Goal: Task Accomplishment & Management: Manage account settings

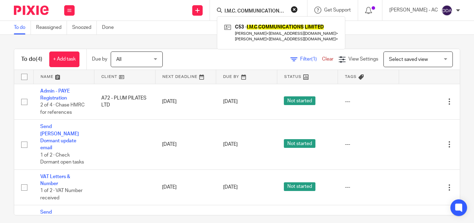
click at [298, 12] on button "reset" at bounding box center [294, 9] width 7 height 7
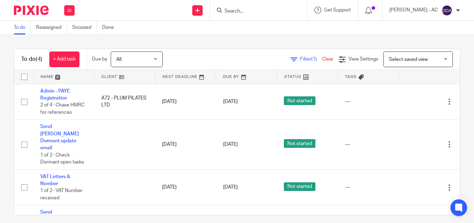
click at [282, 9] on input "Search" at bounding box center [255, 11] width 63 height 6
paste input "I.M.C. COMMUNICATIONS LIMITED"
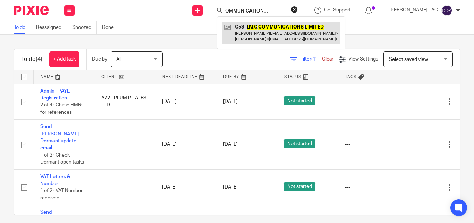
type input "I.M.C. COMMUNICATIONS LIMITED"
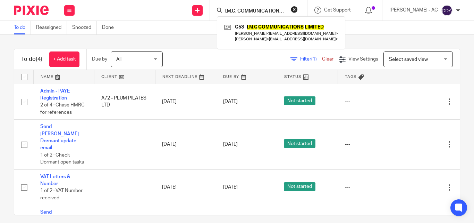
click at [298, 10] on button "reset" at bounding box center [294, 9] width 7 height 7
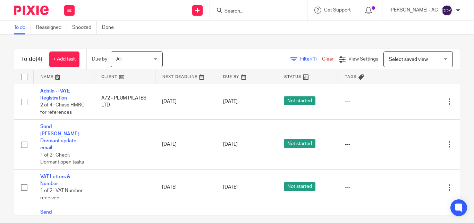
click at [270, 16] on div at bounding box center [258, 10] width 97 height 20
click at [269, 12] on input "Search" at bounding box center [255, 11] width 63 height 6
paste input "GLOTIMEFITNESS LIMITED"
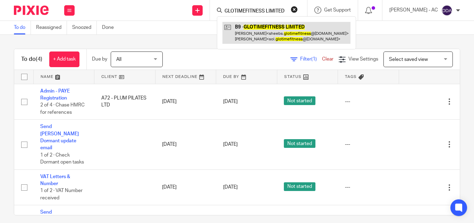
type input "GLOTIMEFITNESS LIMITED"
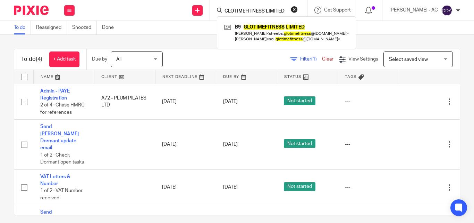
click at [298, 9] on button "reset" at bounding box center [294, 9] width 7 height 7
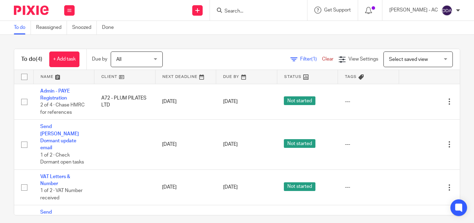
click at [277, 10] on input "Search" at bounding box center [255, 11] width 63 height 6
paste input "KELIKO PROPERTIES LTD"
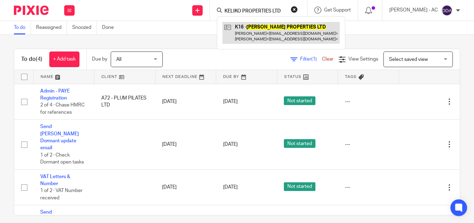
type input "KELIKO PROPERTIES LTD"
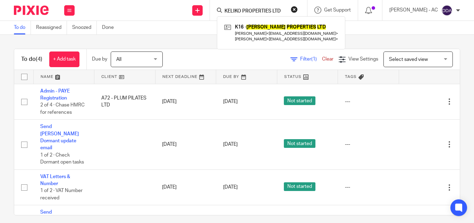
click at [298, 8] on button "reset" at bounding box center [294, 9] width 7 height 7
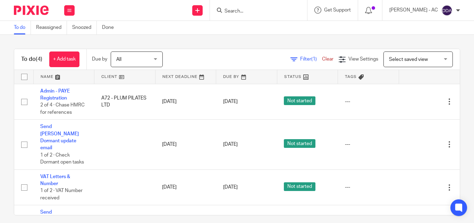
click at [266, 17] on div at bounding box center [258, 10] width 97 height 20
click at [264, 10] on input "Search" at bounding box center [255, 11] width 63 height 6
paste input "DELICIAE HOMES LIMITED"
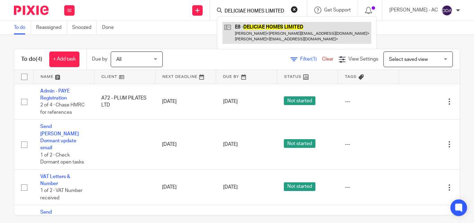
type input "DELICIAE HOMES LIMITED"
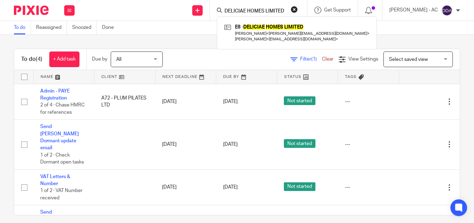
click at [298, 12] on button "reset" at bounding box center [294, 9] width 7 height 7
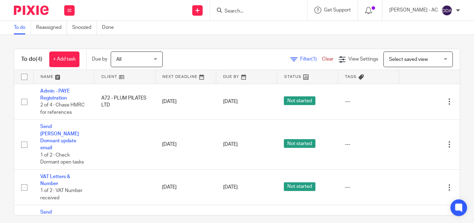
click at [284, 13] on input "Search" at bounding box center [255, 11] width 63 height 6
paste input "TEAM SILK LTD"
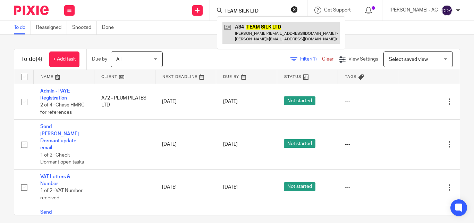
type input "TEAM SILK LTD"
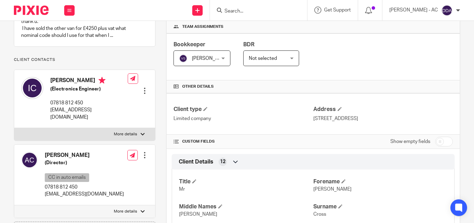
click at [130, 130] on label "More details" at bounding box center [84, 134] width 141 height 13
click at [14, 128] on input "More details" at bounding box center [14, 127] width 0 height 0
checkbox input "true"
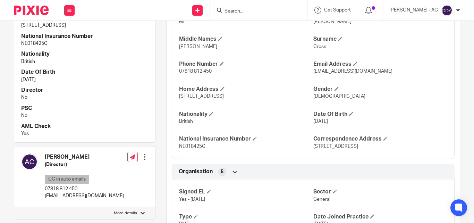
scroll to position [313, 0]
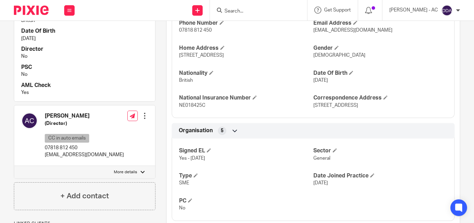
click at [146, 176] on label "More details" at bounding box center [84, 172] width 141 height 13
click at [14, 166] on input "More details" at bounding box center [14, 165] width 0 height 0
checkbox input "true"
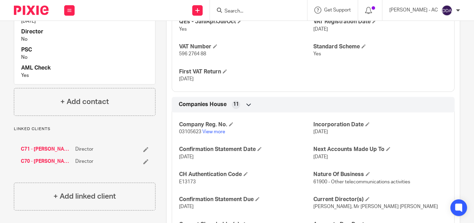
scroll to position [708, 0]
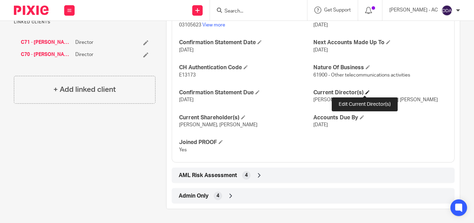
click at [366, 92] on span at bounding box center [368, 92] width 4 height 4
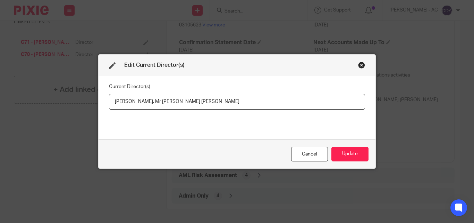
drag, startPoint x: 110, startPoint y: 103, endPoint x: 167, endPoint y: 103, distance: 56.3
click at [167, 103] on input "Mrs Andrea Jane CROSS, Mr Ian Michael CROSS" at bounding box center [237, 102] width 256 height 16
drag, startPoint x: 246, startPoint y: 106, endPoint x: 170, endPoint y: 106, distance: 75.4
click at [170, 106] on input "Mrs Andrea Jane CROSS, Mr Ian Michael CROSS" at bounding box center [237, 102] width 256 height 16
click at [348, 152] on button "Update" at bounding box center [350, 154] width 37 height 15
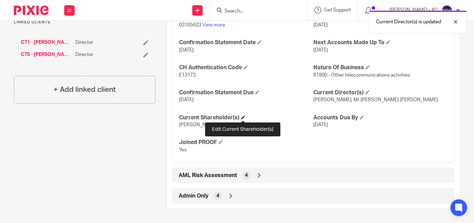
click at [241, 116] on span at bounding box center [243, 117] width 4 height 4
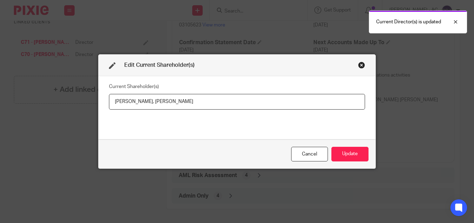
drag, startPoint x: 111, startPoint y: 101, endPoint x: 135, endPoint y: 101, distance: 24.0
click at [135, 101] on input "Ian CROSS, Andrea CROSS" at bounding box center [237, 102] width 256 height 16
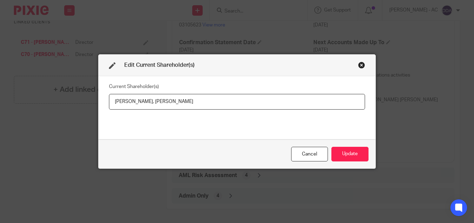
click at [179, 91] on fieldset "Current Shareholder(s) Ian CROSS, Andrea CROSS" at bounding box center [237, 95] width 256 height 28
click at [173, 104] on input "Ian CROSS, Andrea CROSS" at bounding box center [237, 102] width 256 height 16
drag, startPoint x: 182, startPoint y: 100, endPoint x: 140, endPoint y: 103, distance: 42.2
click at [139, 106] on input "Ian CROSS, Andrea CROSS" at bounding box center [237, 102] width 256 height 16
click at [357, 153] on button "Update" at bounding box center [350, 154] width 37 height 15
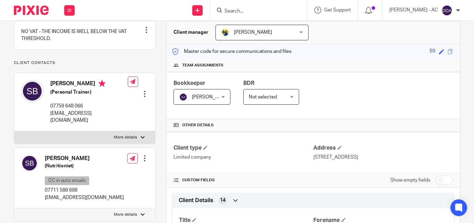
scroll to position [69, 0]
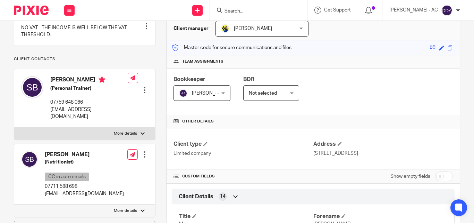
click at [132, 130] on label "More details" at bounding box center [84, 133] width 141 height 13
click at [14, 127] on input "More details" at bounding box center [14, 127] width 0 height 0
checkbox input "true"
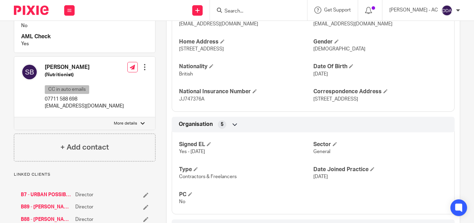
scroll to position [347, 0]
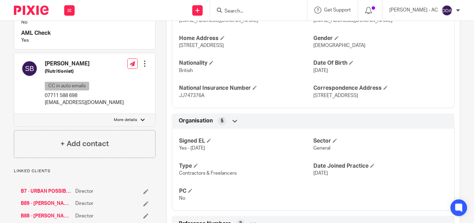
click at [135, 122] on p "More details" at bounding box center [125, 120] width 23 height 6
click at [14, 114] on input "More details" at bounding box center [14, 113] width 0 height 0
checkbox input "true"
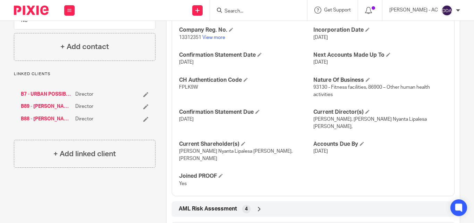
scroll to position [668, 0]
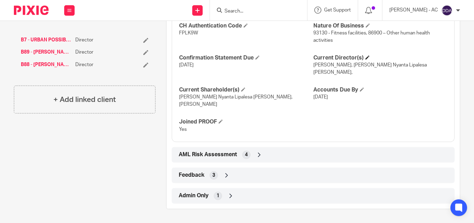
click at [367, 57] on h4 "Current Director(s)" at bounding box center [381, 57] width 134 height 7
click at [366, 55] on span at bounding box center [368, 57] width 4 height 4
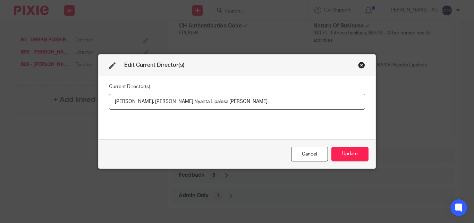
drag, startPoint x: 170, startPoint y: 101, endPoint x: 266, endPoint y: 102, distance: 96.2
click at [266, 102] on input "Solomon BOAKYE-DUAH, Sheba Akua Nyanta Lipalesa BOAKYE-DUAH," at bounding box center [237, 102] width 256 height 16
paste input "Ms"
click at [278, 102] on input "Solomon BOAKYE-DUAH, Ms Sheba Akua Nyanta Lipalesa BOAKYE-DUAH," at bounding box center [237, 102] width 256 height 16
drag, startPoint x: 110, startPoint y: 101, endPoint x: 166, endPoint y: 104, distance: 56.7
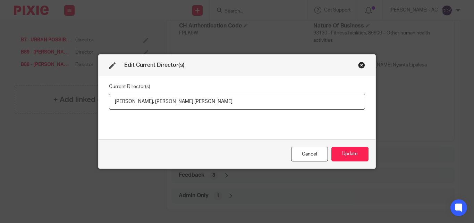
click at [166, 104] on input "Solomon BOAKYE-DUAH, Ms Sheba Akua Nyanta Lipalesa BOAKYE-DUAH" at bounding box center [237, 102] width 256 height 16
paste input "Mr Solomon Yaw Teboho"
type input "Mr Solomon Yaw Teboho BOAKYE-DUAH, Ms Sheba Akua Nyanta Lipalesa BOAKYE-DUAH"
click at [338, 149] on button "Update" at bounding box center [350, 154] width 37 height 15
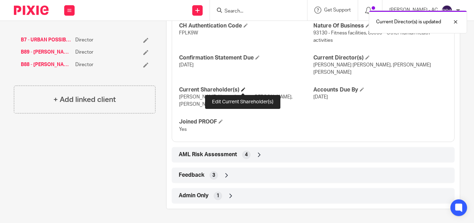
click at [243, 89] on span at bounding box center [243, 89] width 4 height 4
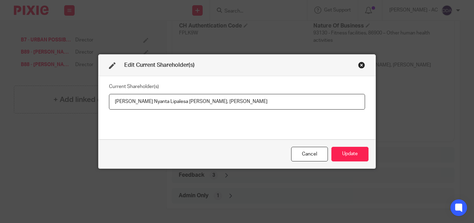
drag, startPoint x: 287, startPoint y: 102, endPoint x: 299, endPoint y: 103, distance: 12.2
click at [299, 103] on input "Ms Sheba Akua Nyanta Lipalesa Boakye-Duah, Mr Solomon Boakye-Duah" at bounding box center [237, 102] width 256 height 16
drag, startPoint x: 108, startPoint y: 102, endPoint x: 213, endPoint y: 103, distance: 104.2
click at [213, 103] on input "Ms Sheba Akua Nyanta Lipalesa Boakye-Duah, Mr Solomon Boakye-Duah" at bounding box center [237, 102] width 256 height 16
drag, startPoint x: 288, startPoint y: 107, endPoint x: 212, endPoint y: 108, distance: 76.1
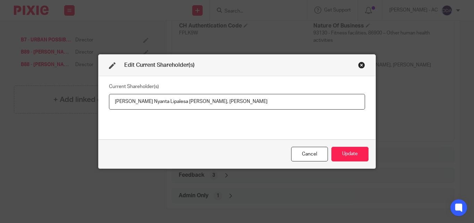
click at [212, 108] on input "Sheba Akua Nyanta Lipalesa BOAKYE-DUAH, Mr Solomon Boakye-Duah" at bounding box center [237, 102] width 256 height 16
paste input "Solomon BOAKYE-DUAH"
type input "Sheba Akua Nyanta Lipalesa BOAKYE-DUAH, Solomon BOAKYE-DUAH"
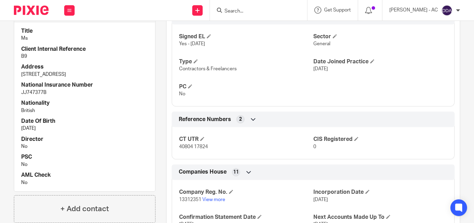
scroll to position [668, 0]
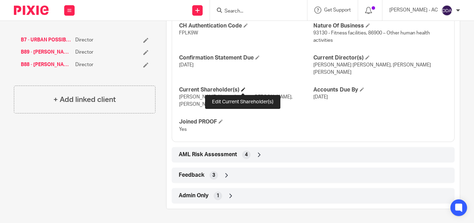
click at [243, 87] on span at bounding box center [243, 89] width 4 height 4
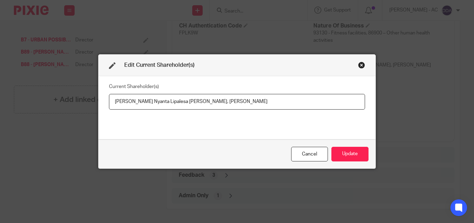
drag, startPoint x: 303, startPoint y: 103, endPoint x: 214, endPoint y: 104, distance: 88.9
click at [214, 104] on input "[PERSON_NAME] Nyanta Lipalesa [PERSON_NAME], [PERSON_NAME]" at bounding box center [237, 102] width 256 height 16
paste input "[PERSON_NAME]"
drag, startPoint x: 110, startPoint y: 102, endPoint x: 212, endPoint y: 105, distance: 101.1
click at [212, 105] on input "[PERSON_NAME] Nyanta Lipalesa [PERSON_NAME], [PERSON_NAME]" at bounding box center [237, 102] width 256 height 16
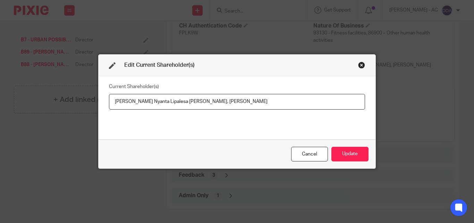
paste input "Sheba Akua Nyanta Lipalesa BOAKYE-DUAH"
click at [273, 107] on input "Sheba Akua Nyanta Lipalesa BOAKYE-DUA, Solomon BOAKYE-DUAH" at bounding box center [237, 102] width 256 height 16
type input "Sheba Akua Nyanta Lipalesa BOAKYE-DUA, Solomon BOAKYE-DUAH"
click at [348, 154] on button "Update" at bounding box center [350, 154] width 37 height 15
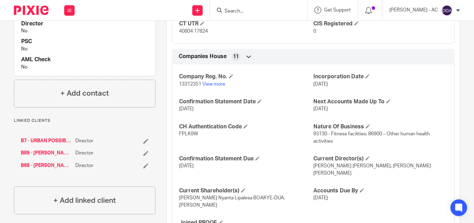
scroll to position [563, 0]
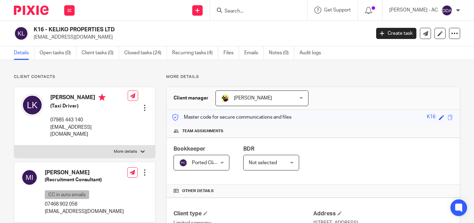
click at [131, 149] on p "More details" at bounding box center [125, 152] width 23 height 6
click at [14, 145] on input "More details" at bounding box center [14, 145] width 0 height 0
checkbox input "true"
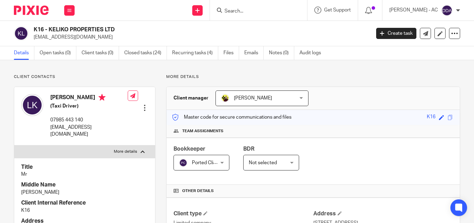
scroll to position [208, 0]
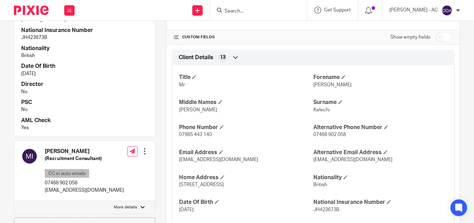
click at [118, 204] on p "More details" at bounding box center [125, 207] width 23 height 6
click at [14, 200] on input "More details" at bounding box center [14, 200] width 0 height 0
checkbox input "true"
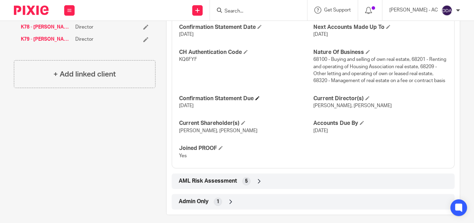
scroll to position [654, 0]
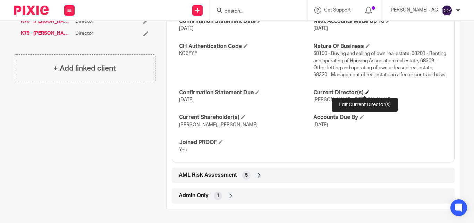
click at [366, 93] on span at bounding box center [368, 92] width 4 height 4
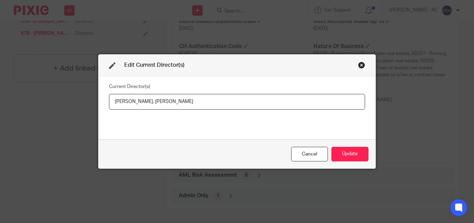
drag, startPoint x: 195, startPoint y: 97, endPoint x: 144, endPoint y: 101, distance: 51.2
click at [144, 101] on input "[PERSON_NAME], [PERSON_NAME]" at bounding box center [237, 102] width 256 height 16
paste input "r [PERSON_NAME]"
drag, startPoint x: 109, startPoint y: 104, endPoint x: 141, endPoint y: 107, distance: 32.1
click at [141, 107] on input "[PERSON_NAME], [PERSON_NAME]" at bounding box center [237, 102] width 256 height 16
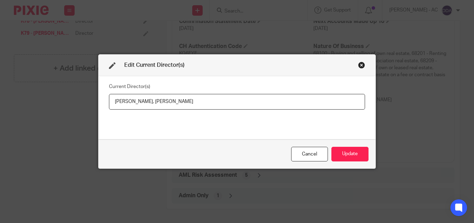
paste input "[PERSON_NAME]"
type input "[PERSON_NAME], [PERSON_NAME]"
click at [363, 155] on button "Update" at bounding box center [350, 154] width 37 height 15
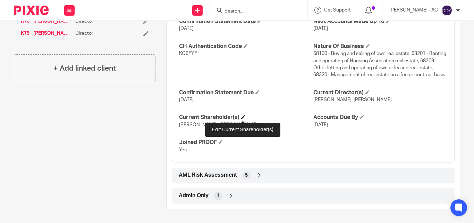
click at [242, 115] on span at bounding box center [243, 117] width 4 height 4
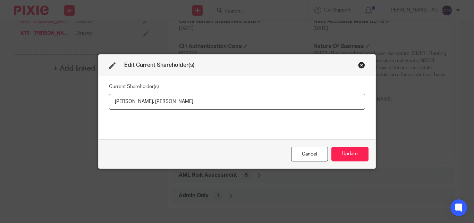
drag, startPoint x: 108, startPoint y: 102, endPoint x: 140, endPoint y: 105, distance: 32.7
click at [140, 105] on input "[PERSON_NAME], [PERSON_NAME]" at bounding box center [237, 102] width 256 height 16
paste input "ELECHI"
drag, startPoint x: 198, startPoint y: 106, endPoint x: 148, endPoint y: 100, distance: 50.6
click at [148, 100] on input "[PERSON_NAME], [PERSON_NAME]" at bounding box center [237, 102] width 256 height 16
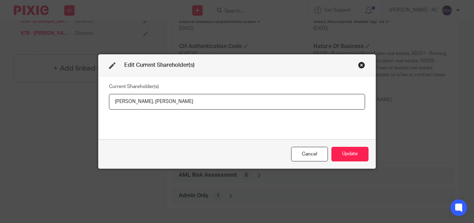
paste input "KOMONI"
type input "Leon KELECHI, Matthew IKOMONI"
click at [336, 153] on button "Update" at bounding box center [350, 154] width 37 height 15
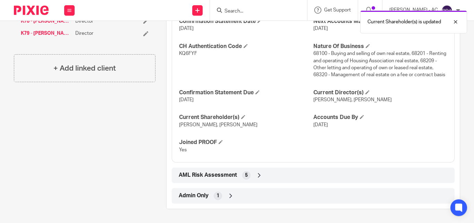
scroll to position [480, 0]
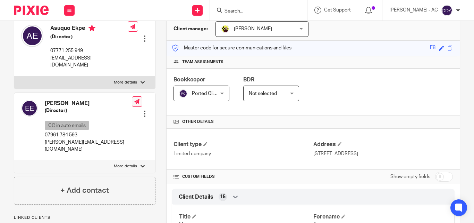
scroll to position [69, 0]
click at [132, 76] on label "More details" at bounding box center [84, 82] width 141 height 13
click at [14, 75] on input "More details" at bounding box center [14, 75] width 0 height 0
checkbox input "true"
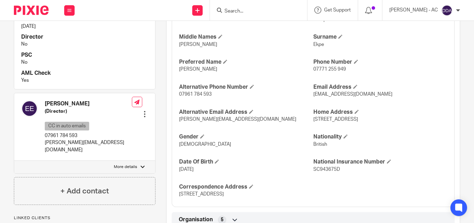
scroll to position [313, 0]
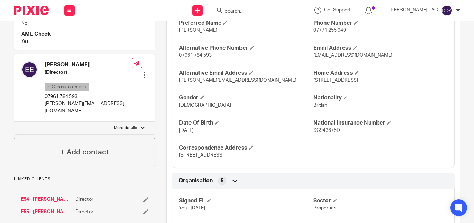
click at [134, 125] on p "More details" at bounding box center [125, 128] width 23 height 6
click at [14, 121] on input "More details" at bounding box center [14, 121] width 0 height 0
checkbox input "true"
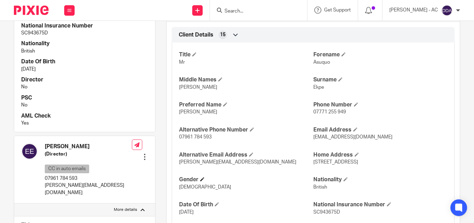
scroll to position [243, 0]
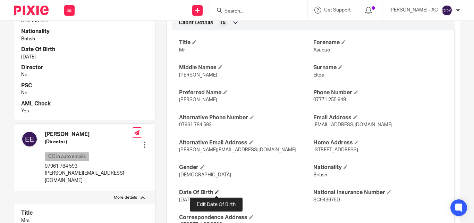
click at [215, 192] on span at bounding box center [217, 192] width 4 height 4
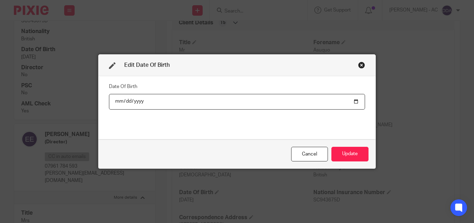
click at [127, 100] on input "1982-11-06" at bounding box center [237, 102] width 256 height 16
click at [126, 101] on input "1982-11-06" at bounding box center [237, 102] width 256 height 16
click at [117, 100] on input "1982-06-06" at bounding box center [237, 102] width 256 height 16
type input "1982-06-11"
click at [346, 147] on button "Update" at bounding box center [350, 154] width 37 height 15
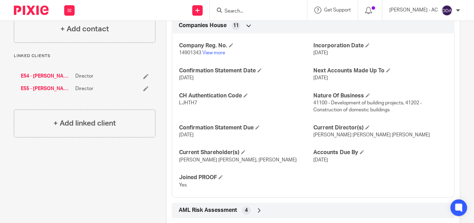
scroll to position [658, 0]
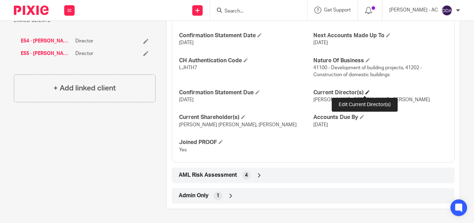
click at [366, 93] on span at bounding box center [368, 92] width 4 height 4
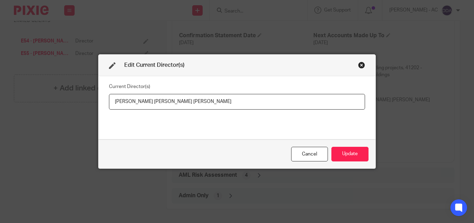
drag, startPoint x: 111, startPoint y: 100, endPoint x: 159, endPoint y: 105, distance: 47.8
click at [159, 105] on input "Asuquo Michael Ekpe, Elizabeth Olusola Ekpe" at bounding box center [237, 102] width 256 height 16
paste input "Mr Asuquo Michael EKPE"
drag, startPoint x: 235, startPoint y: 98, endPoint x: 171, endPoint y: 108, distance: 65.1
click at [171, 108] on input "Mr Asuquo Michael EKPE, Elizabeth Olusola Ekpe" at bounding box center [237, 102] width 256 height 16
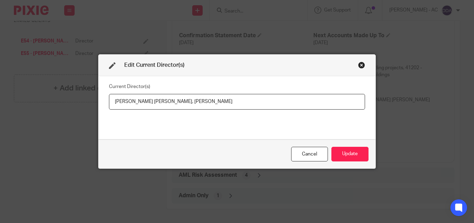
paste input "Mrs Elizabeth Olusola EKPE"
type input "Mr Asuquo Michael EKPE, Mrs Elizabeth Olusola EKPE"
click at [345, 156] on button "Update" at bounding box center [350, 154] width 37 height 15
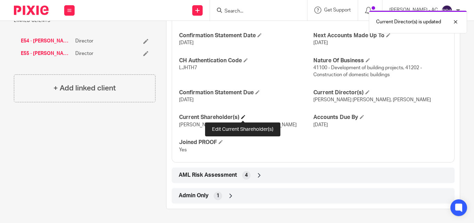
click at [243, 116] on span at bounding box center [243, 117] width 4 height 4
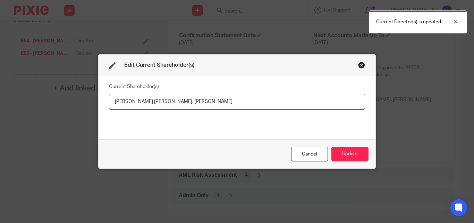
drag, startPoint x: 240, startPoint y: 100, endPoint x: 169, endPoint y: 103, distance: 70.2
click at [169, 103] on input "Mr Asuquo Michael Ekpe, Mrs Elizabeth Olusola Ekpe" at bounding box center [237, 102] width 256 height 16
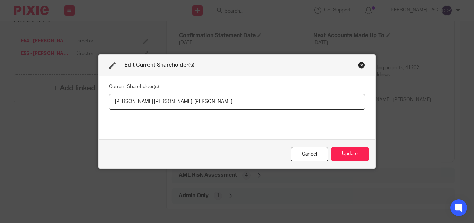
drag, startPoint x: 108, startPoint y: 100, endPoint x: 166, endPoint y: 98, distance: 58.0
click at [166, 98] on input "Mr Asuquo Michael Ekpe, Elizabeth EKPE" at bounding box center [237, 102] width 256 height 16
paste input "Asuquo EKPE"
type input "Asuquo EKPE, Elizabeth EKPE"
click at [338, 157] on button "Update" at bounding box center [350, 154] width 37 height 15
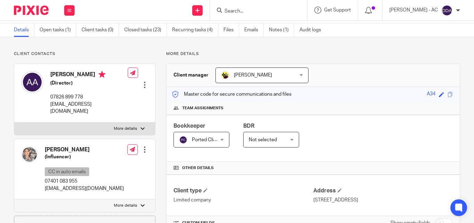
scroll to position [35, 0]
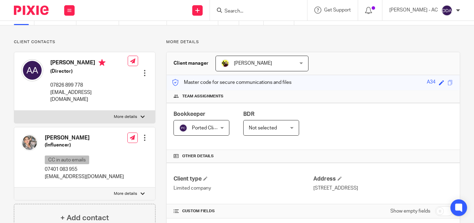
click at [135, 110] on label "More details" at bounding box center [84, 116] width 141 height 13
click at [14, 110] on input "More details" at bounding box center [14, 110] width 0 height 0
checkbox input "true"
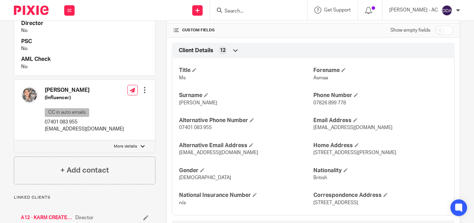
scroll to position [278, 0]
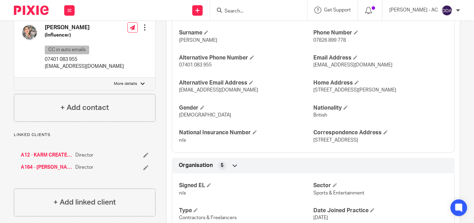
click at [143, 77] on label "More details" at bounding box center [84, 83] width 141 height 13
click at [14, 77] on input "More details" at bounding box center [14, 77] width 0 height 0
checkbox input "true"
